Goal: Navigation & Orientation: Find specific page/section

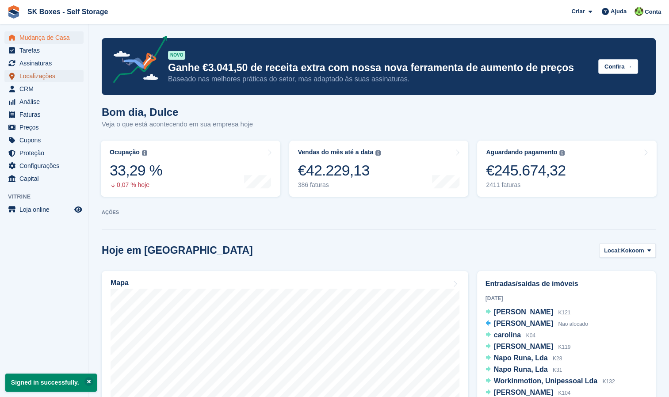
click at [44, 73] on span "Localizações" at bounding box center [45, 76] width 53 height 12
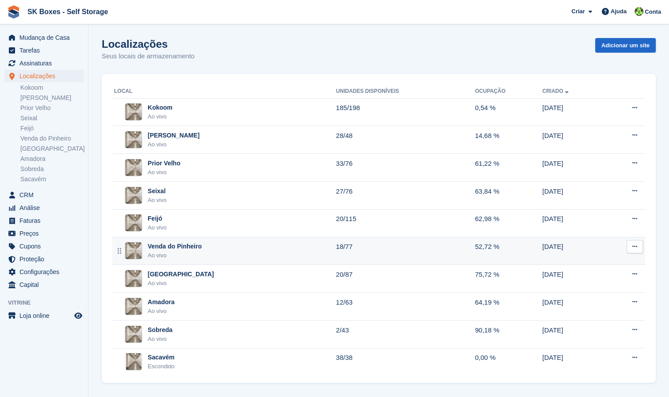
click at [183, 252] on div "Ao vivo" at bounding box center [175, 255] width 54 height 9
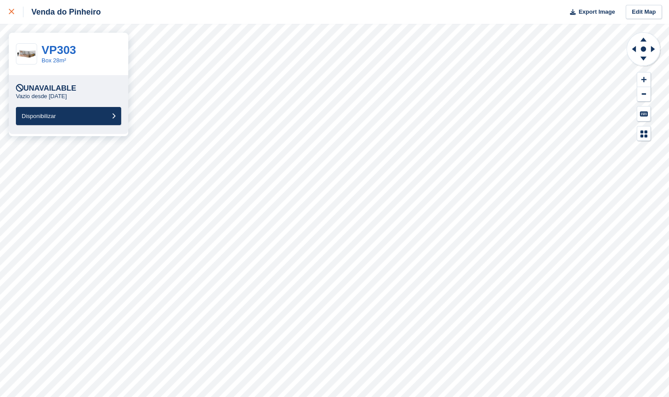
click at [14, 17] on div at bounding box center [16, 12] width 15 height 11
